Goal: Task Accomplishment & Management: Use online tool/utility

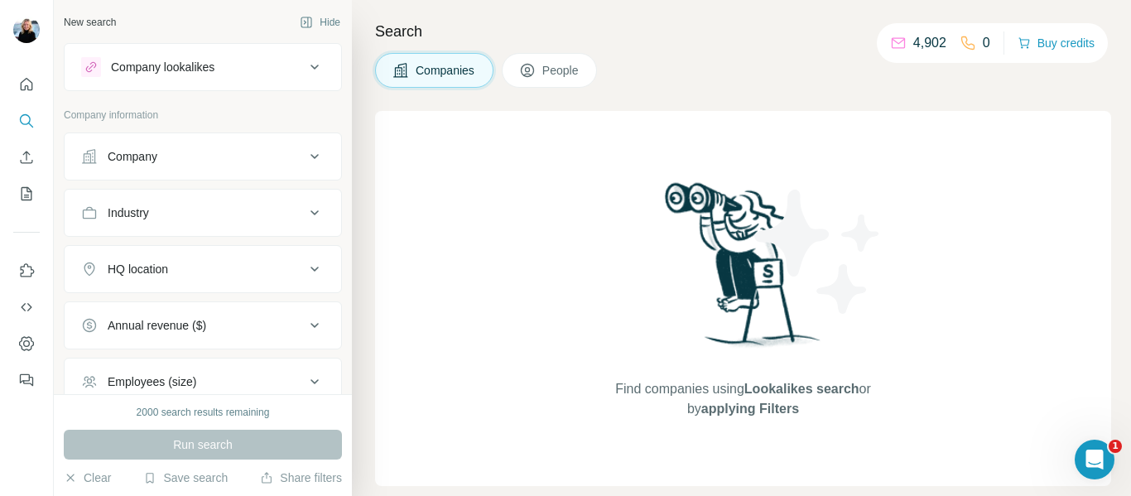
click at [890, 41] on icon at bounding box center [898, 43] width 17 height 17
click at [561, 61] on button "People" at bounding box center [550, 70] width 96 height 35
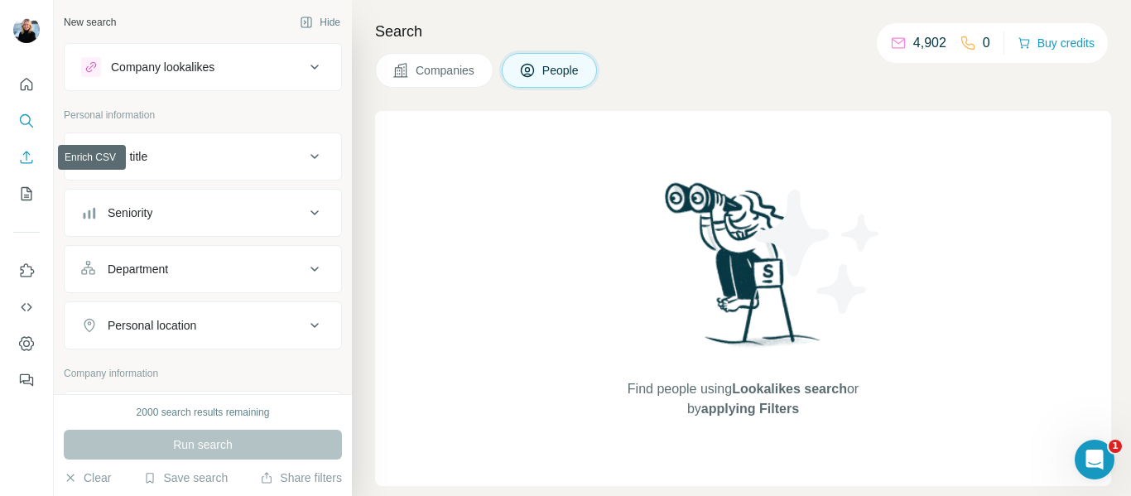
click at [27, 158] on icon "Enrich CSV" at bounding box center [26, 157] width 17 height 17
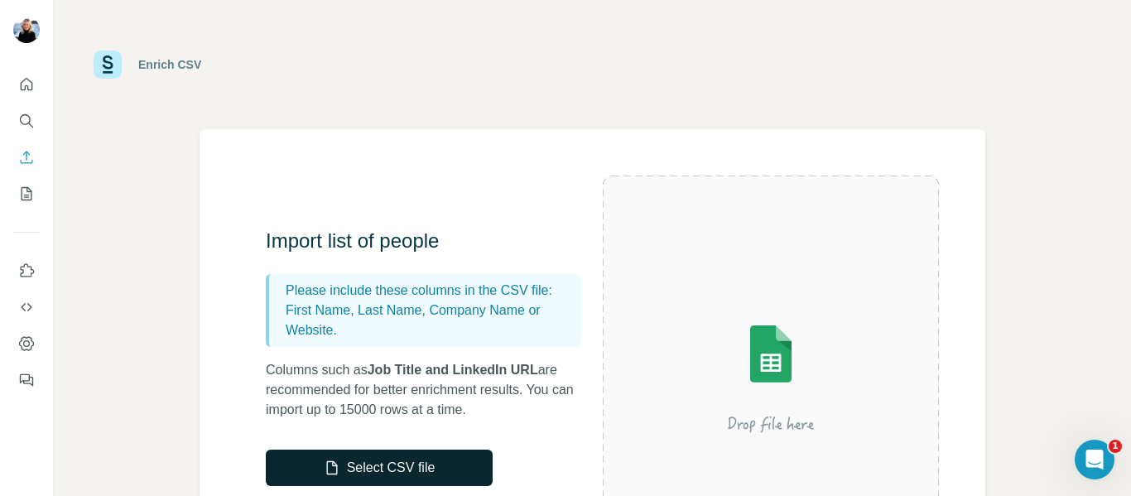
click at [380, 465] on button "Select CSV file" at bounding box center [379, 468] width 227 height 36
click at [392, 472] on button "Select CSV file" at bounding box center [379, 468] width 227 height 36
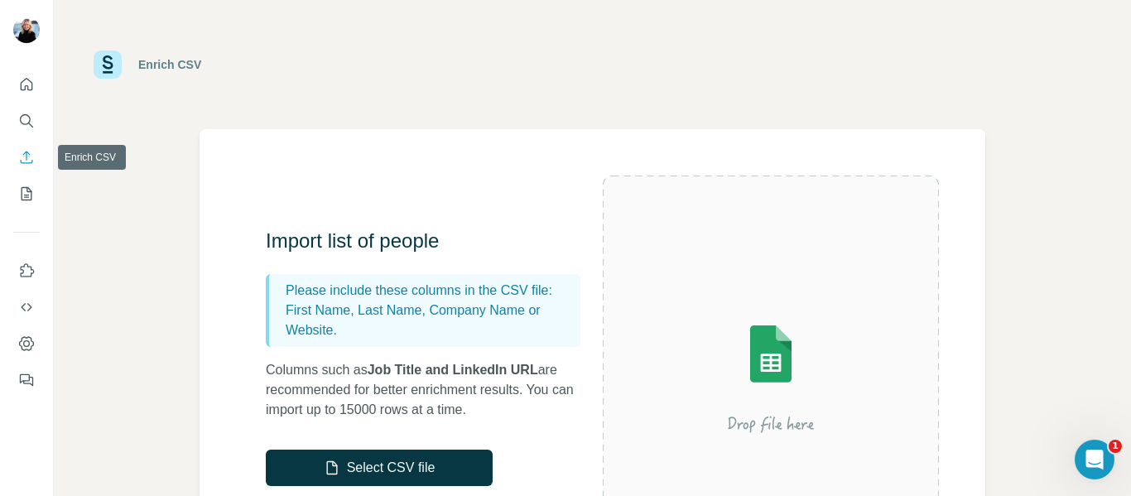
click at [22, 161] on icon "Enrich CSV" at bounding box center [26, 157] width 17 height 17
click at [30, 157] on icon "Enrich CSV" at bounding box center [26, 157] width 17 height 17
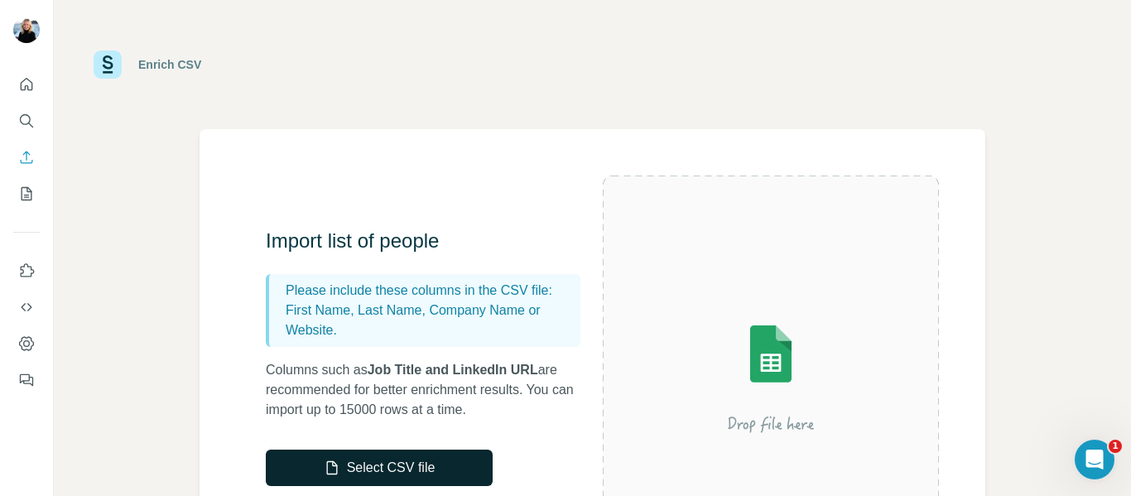
click at [383, 465] on button "Select CSV file" at bounding box center [379, 468] width 227 height 36
click at [413, 474] on button "Select CSV file" at bounding box center [379, 468] width 227 height 36
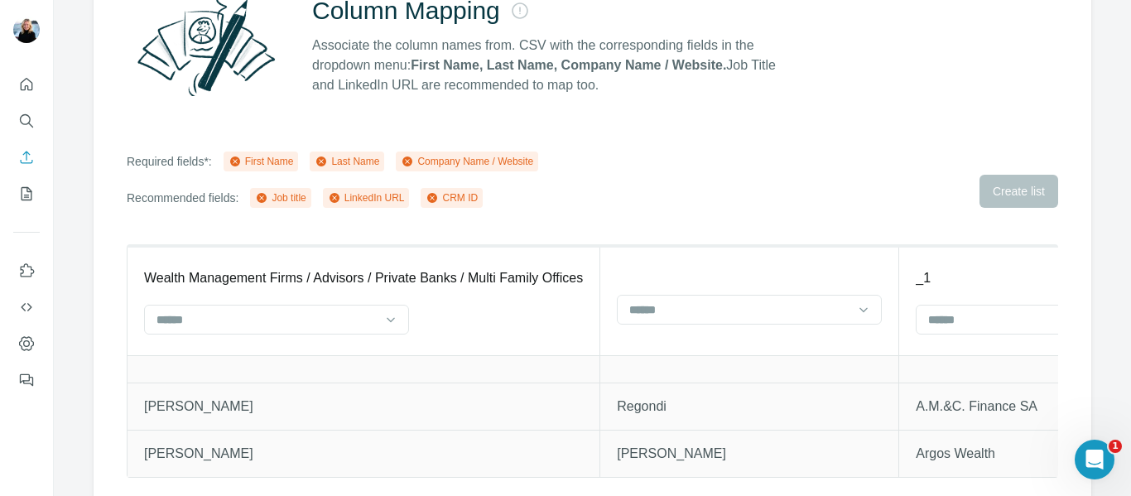
scroll to position [207, 0]
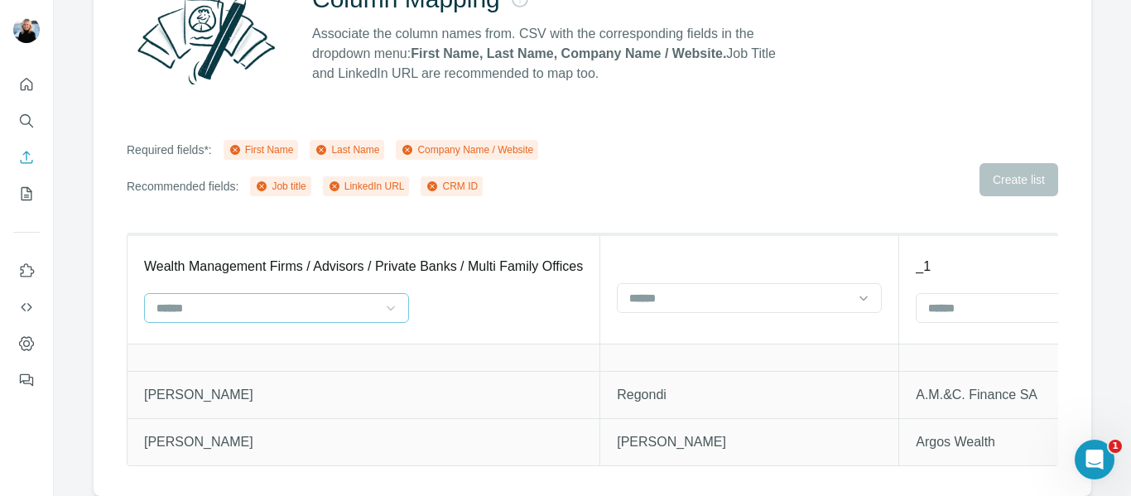
click at [398, 300] on icon at bounding box center [391, 308] width 17 height 17
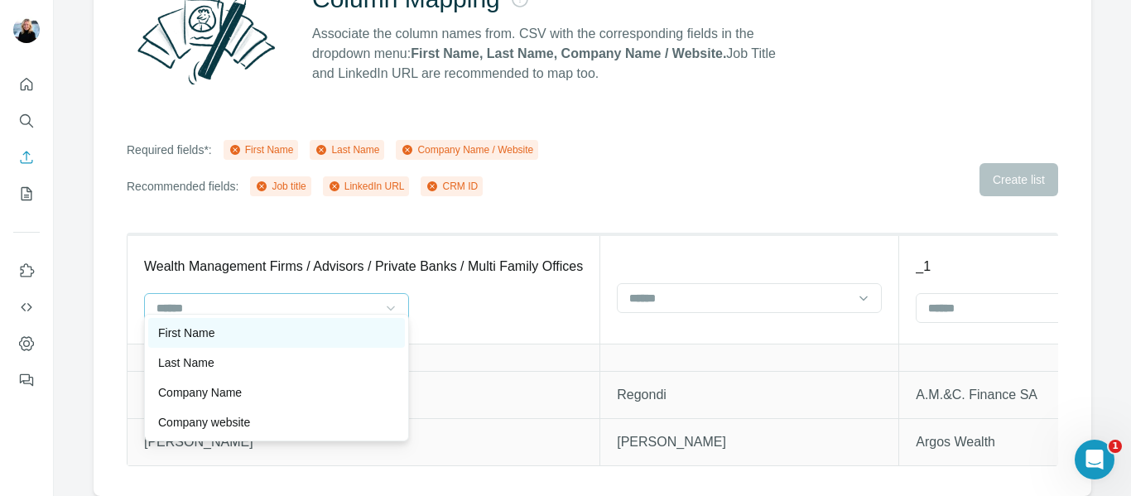
click at [211, 333] on p "First Name" at bounding box center [186, 333] width 56 height 17
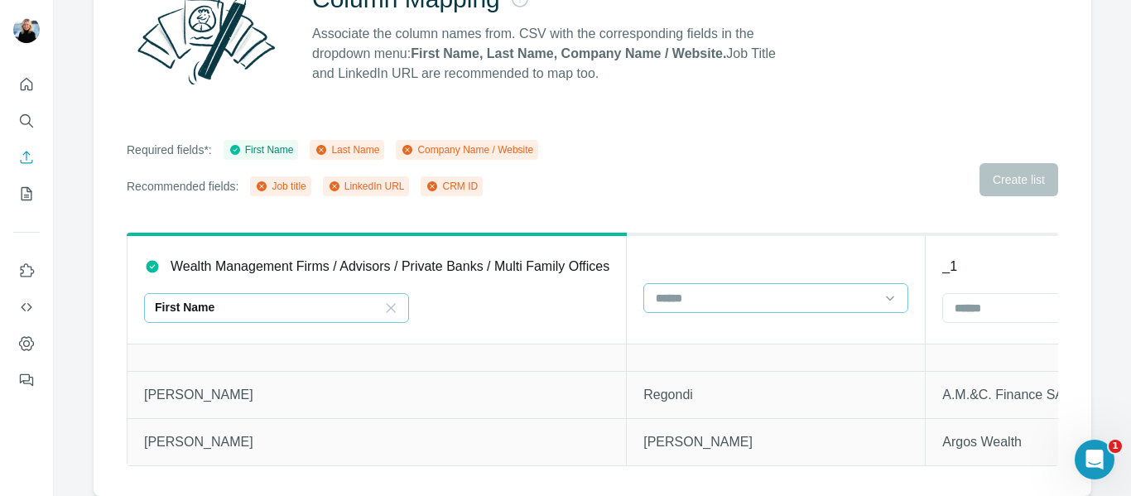
click at [750, 291] on input at bounding box center [766, 298] width 224 height 18
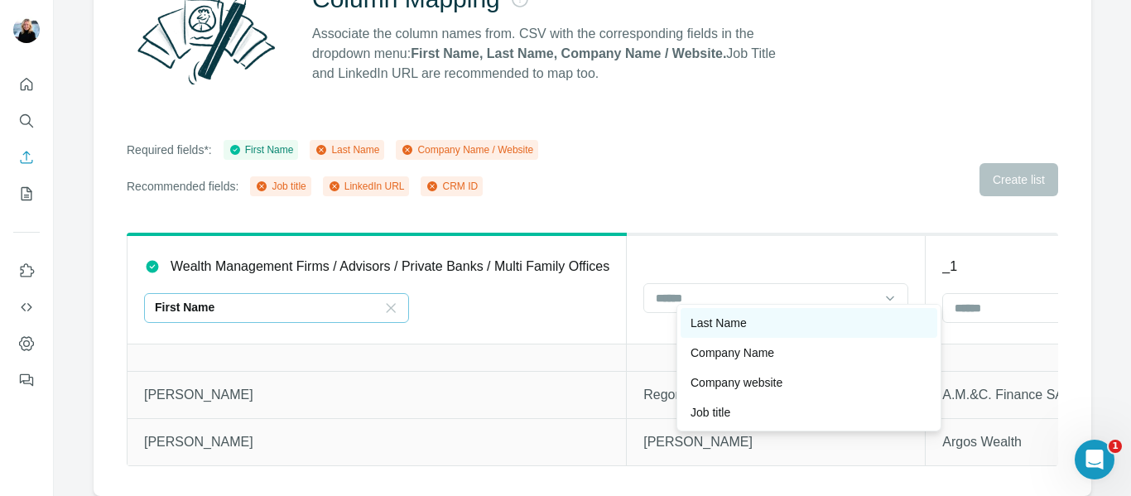
click at [743, 316] on p "Last Name" at bounding box center [719, 323] width 56 height 17
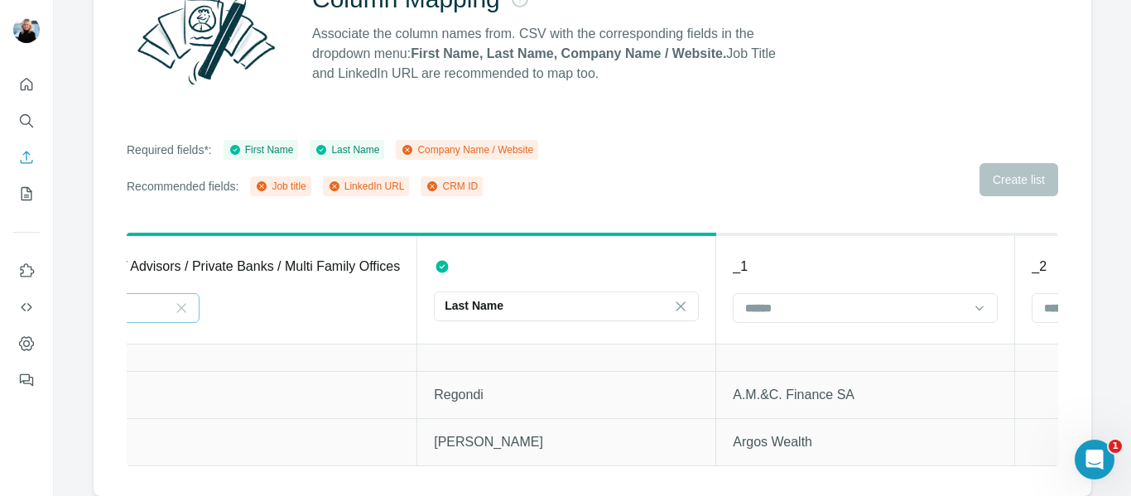
scroll to position [0, 243]
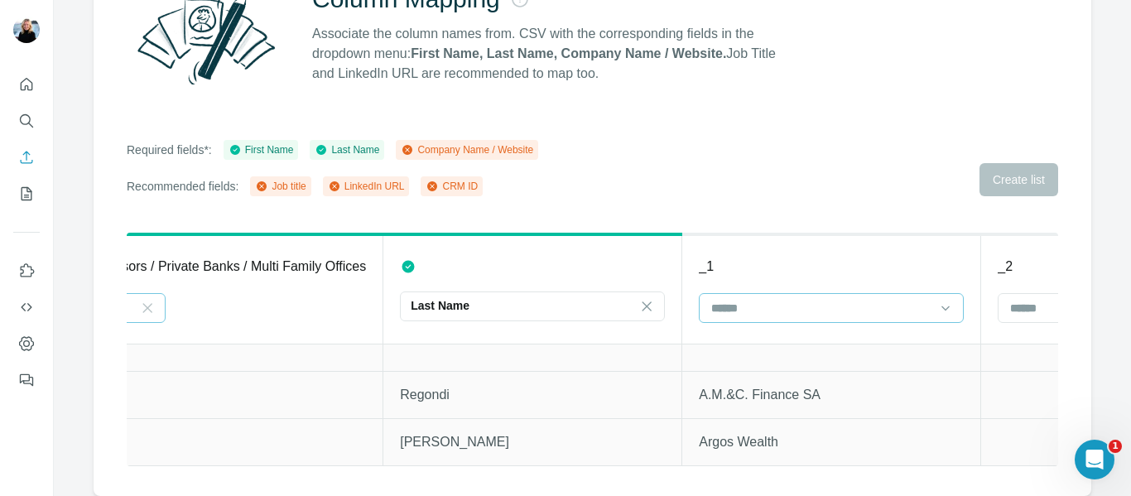
click at [917, 299] on input at bounding box center [822, 308] width 224 height 18
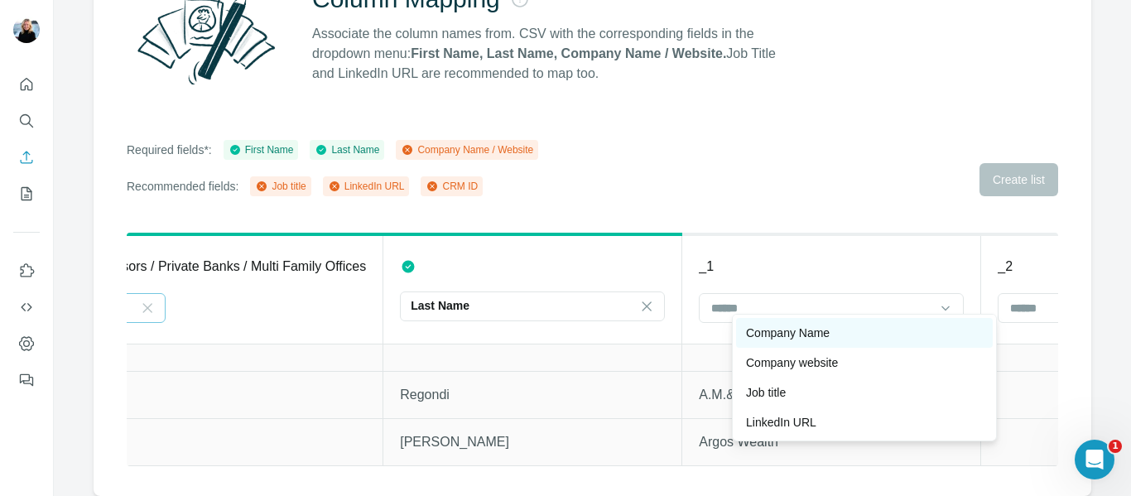
click at [816, 335] on p "Company Name" at bounding box center [788, 333] width 84 height 17
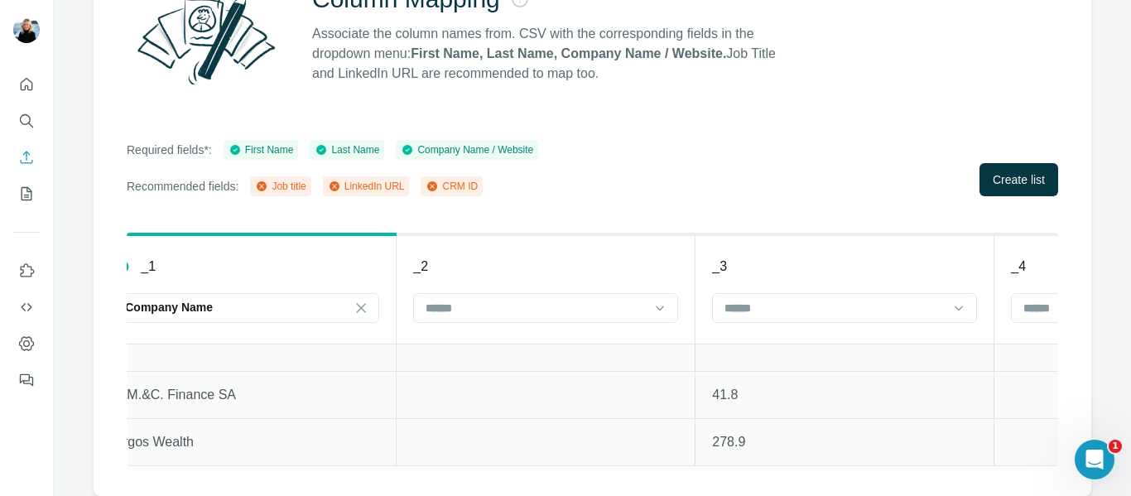
scroll to position [0, 939]
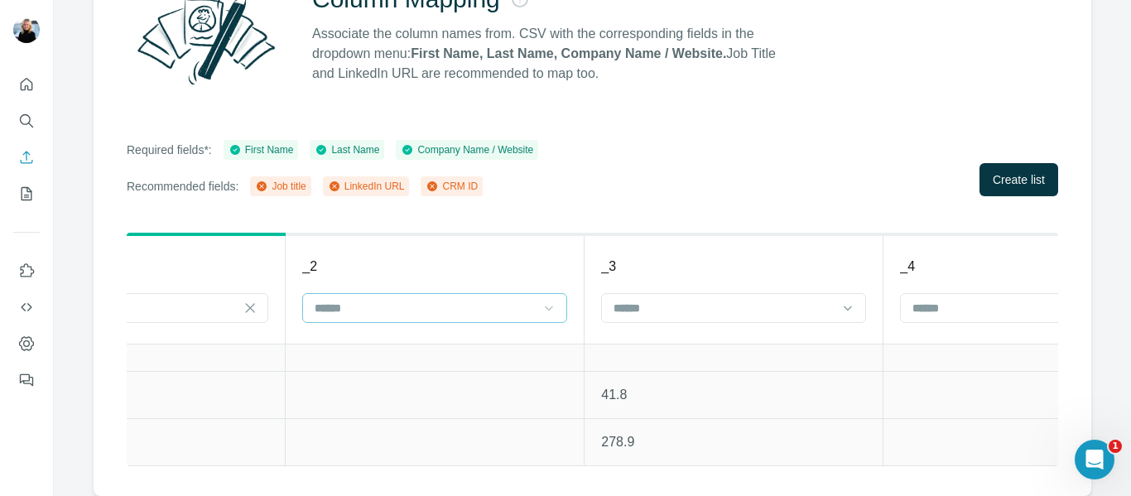
click at [557, 300] on icon at bounding box center [549, 308] width 17 height 17
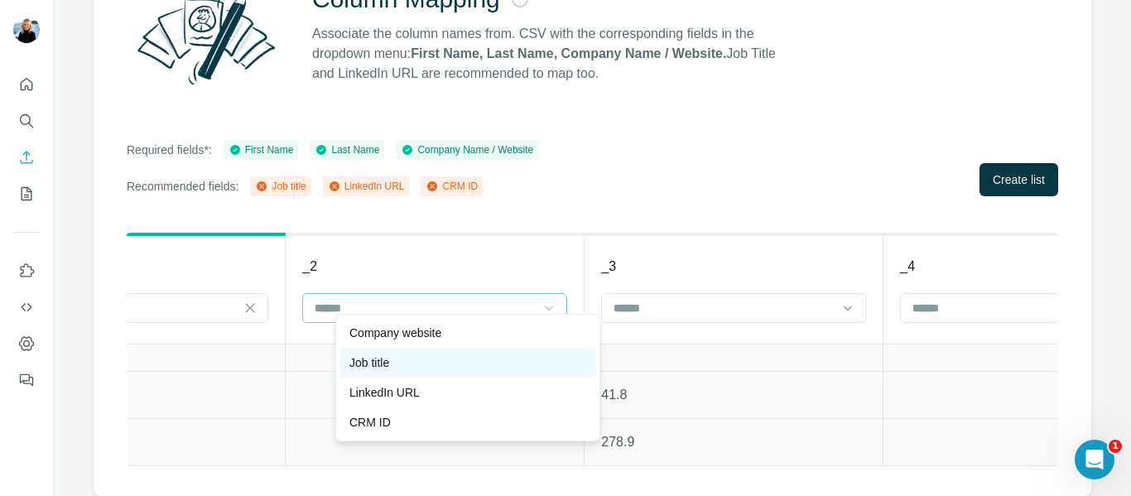
click at [446, 361] on div "Job title" at bounding box center [467, 362] width 237 height 17
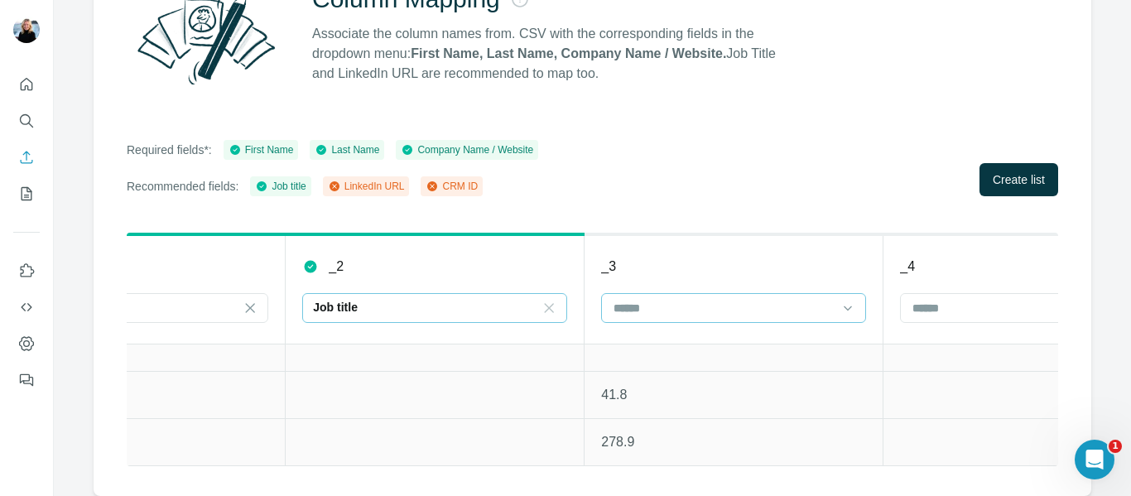
click at [715, 299] on input at bounding box center [724, 308] width 224 height 18
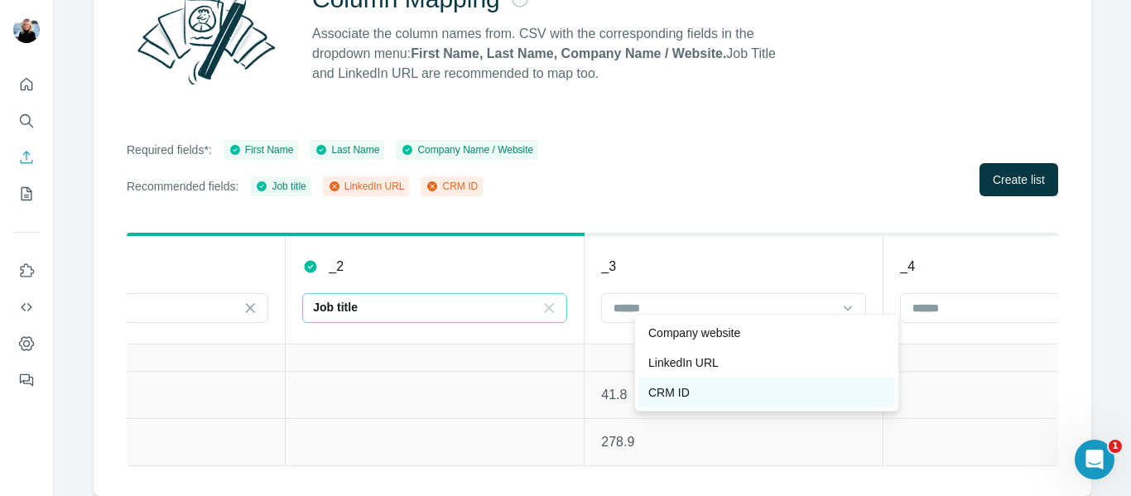
click at [684, 386] on p "CRM ID" at bounding box center [668, 392] width 41 height 17
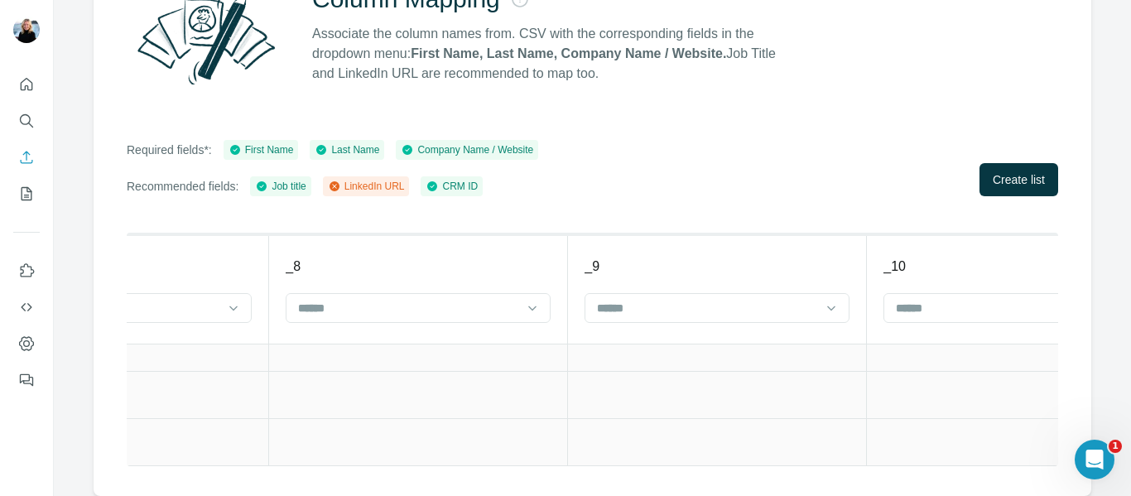
scroll to position [0, 2772]
click at [993, 171] on span "Create list" at bounding box center [1019, 179] width 52 height 17
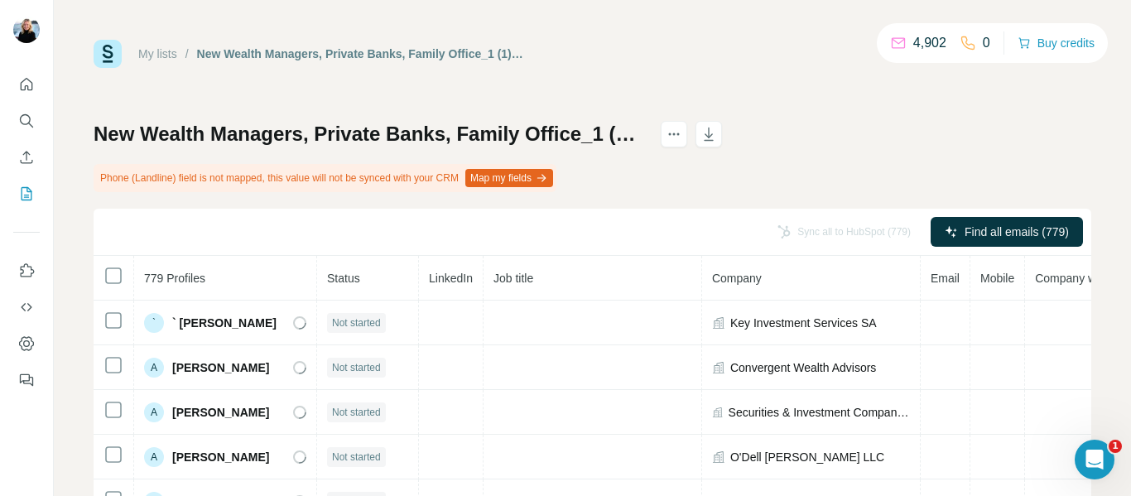
click at [523, 175] on button "Map my fields" at bounding box center [509, 178] width 88 height 18
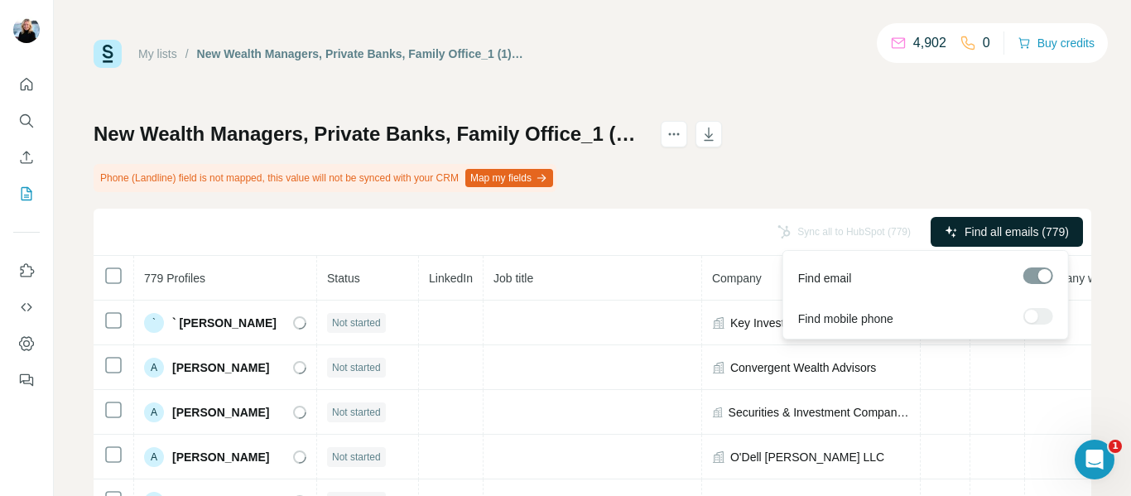
click at [984, 229] on span "Find all emails (779)" at bounding box center [1017, 232] width 104 height 17
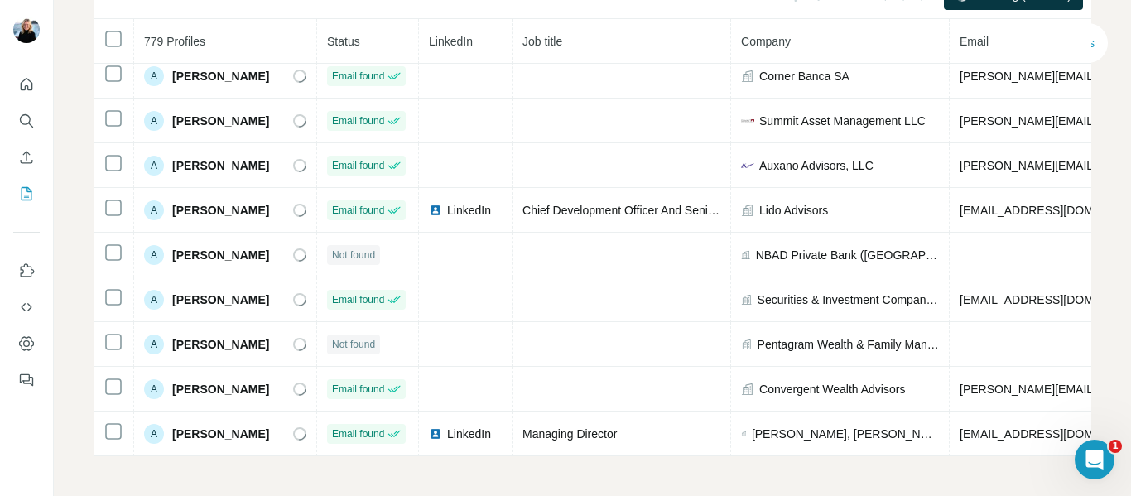
scroll to position [510, 0]
drag, startPoint x: 1072, startPoint y: 227, endPoint x: 14, endPoint y: 11, distance: 1080.2
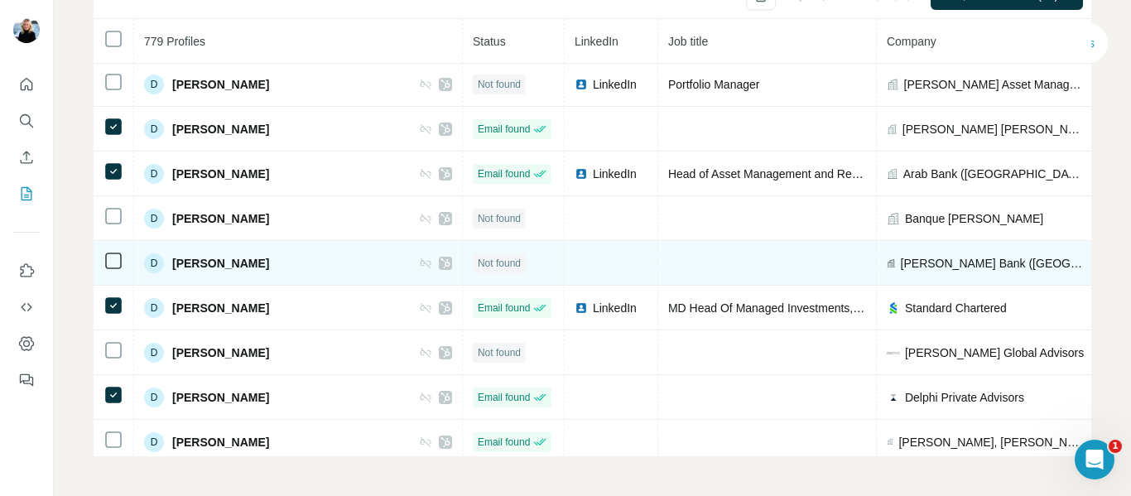
scroll to position [5429, 0]
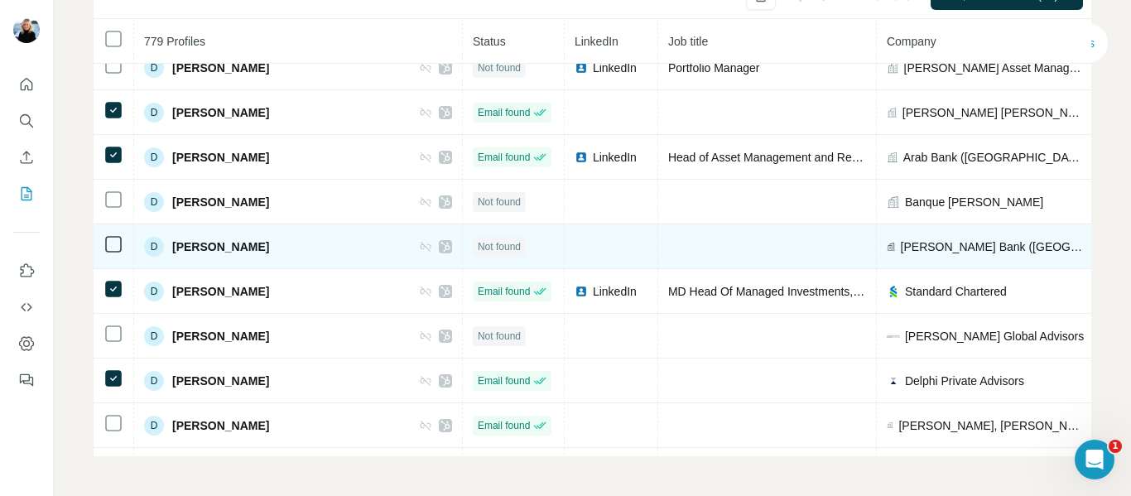
click at [112, 431] on icon at bounding box center [114, 423] width 20 height 20
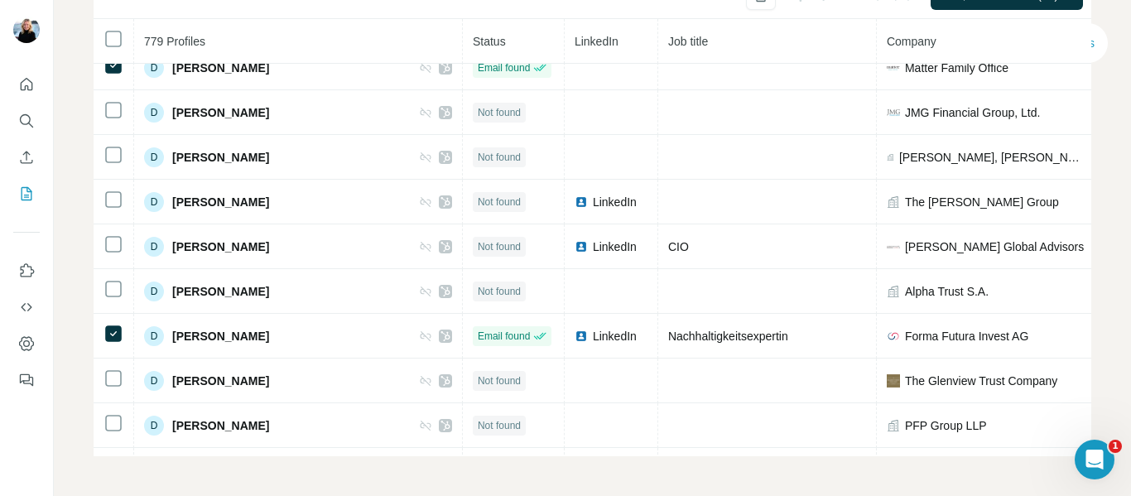
scroll to position [8113, 0]
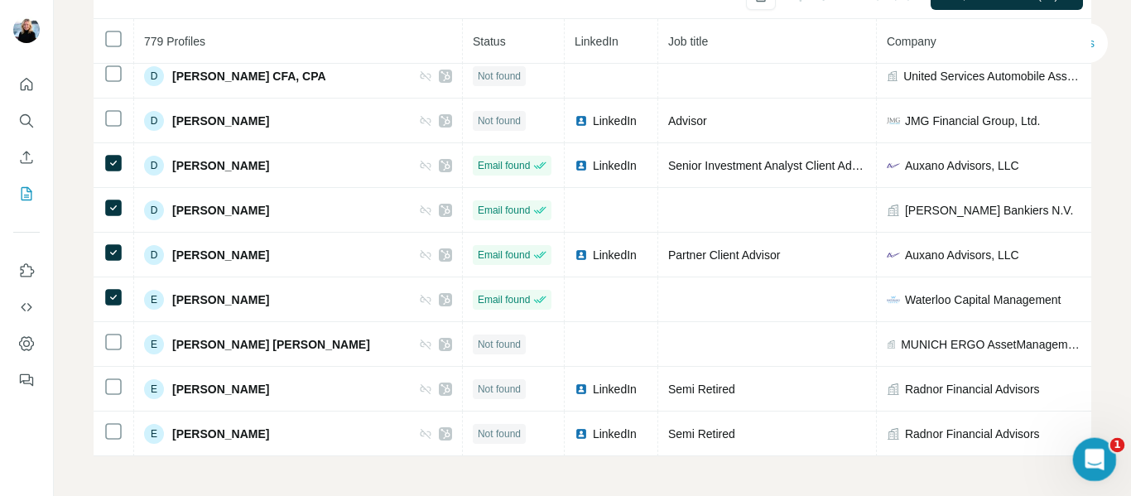
click at [1074, 443] on div "1" at bounding box center [1095, 460] width 44 height 44
